Goal: Task Accomplishment & Management: Use online tool/utility

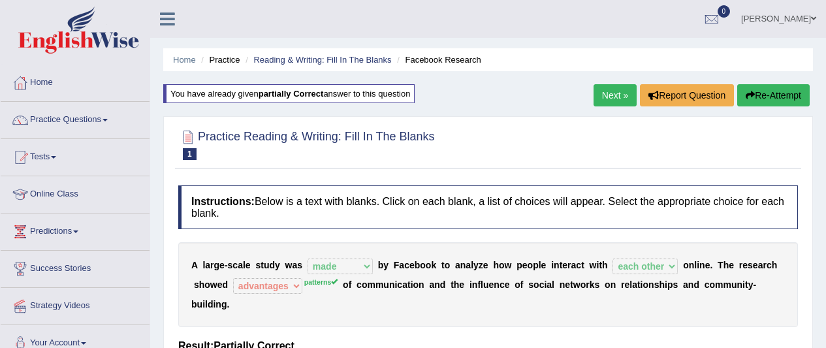
select select "made"
select select "each other"
select select "advantages"
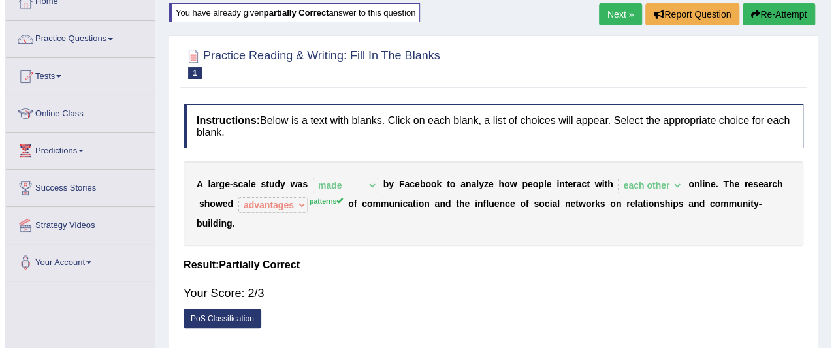
scroll to position [65, 0]
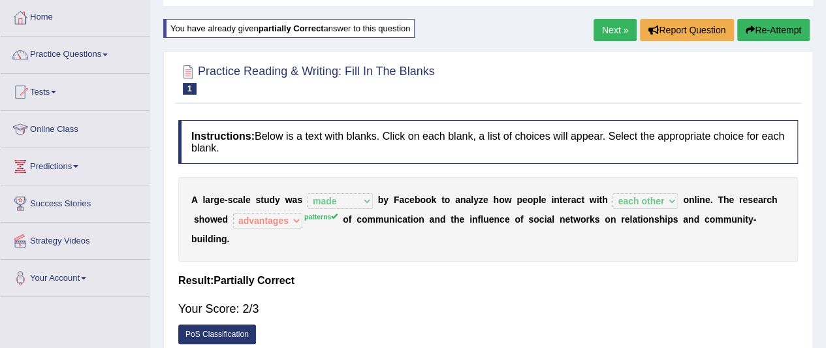
click at [229, 333] on link "PoS Classification" at bounding box center [217, 335] width 78 height 20
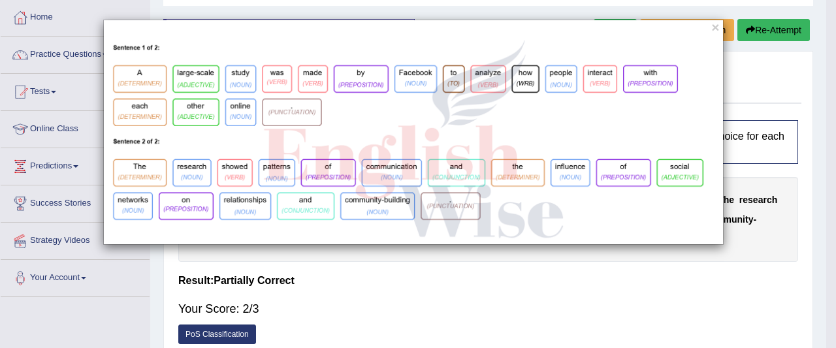
drag, startPoint x: 461, startPoint y: 93, endPoint x: 708, endPoint y: 70, distance: 247.4
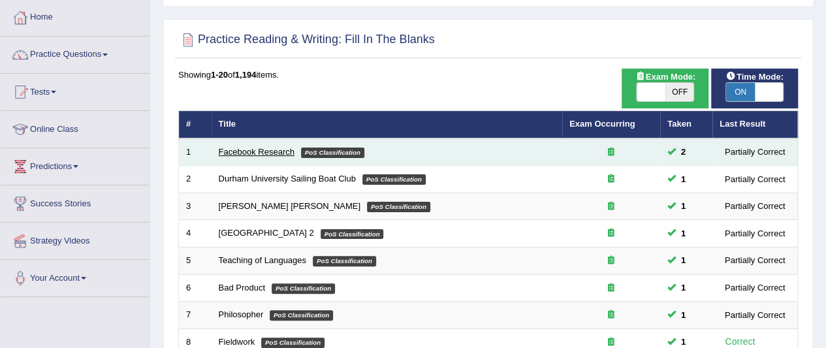
click at [270, 150] on link "Facebook Research" at bounding box center [257, 152] width 76 height 10
